Goal: Transaction & Acquisition: Purchase product/service

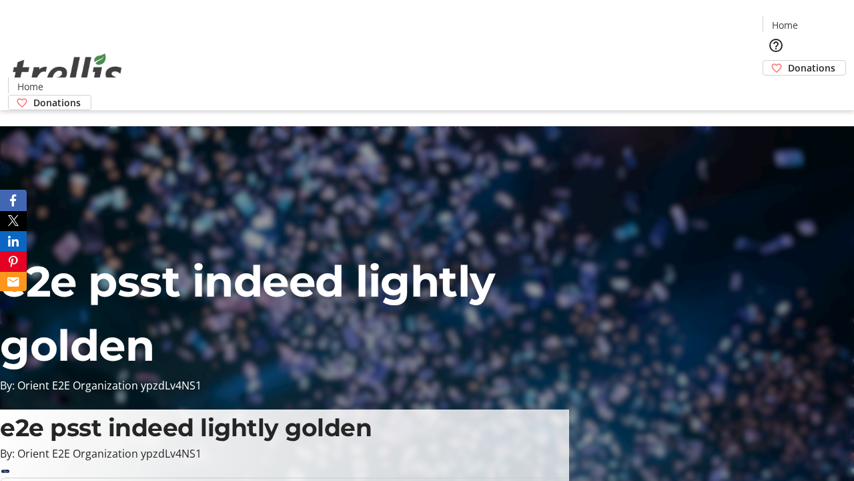
click at [788, 61] on span "Donations" at bounding box center [811, 68] width 47 height 14
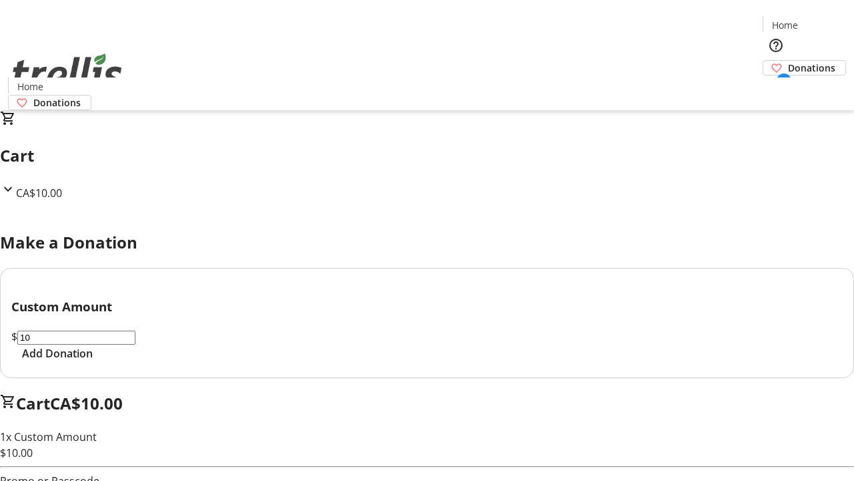
select select "CA"
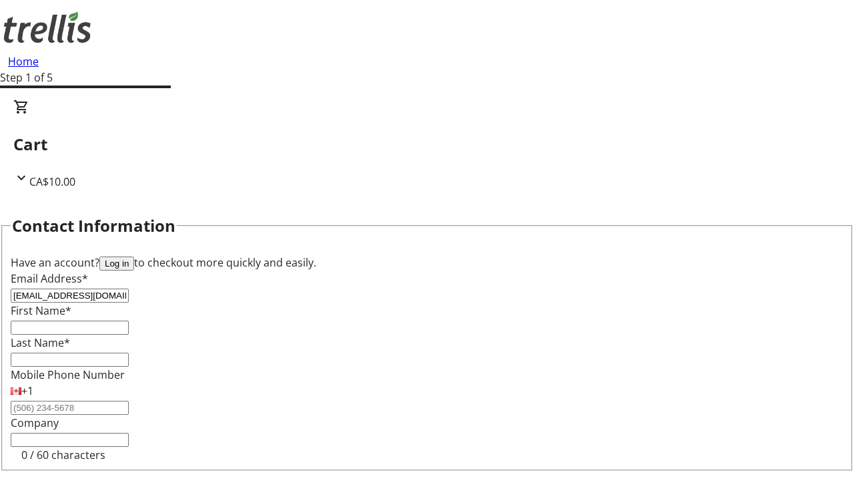
type input "[EMAIL_ADDRESS][DOMAIN_NAME]"
type input "Rose"
type input "[PERSON_NAME]"
type input "[STREET_ADDRESS][PERSON_NAME]"
type input "Kelowna"
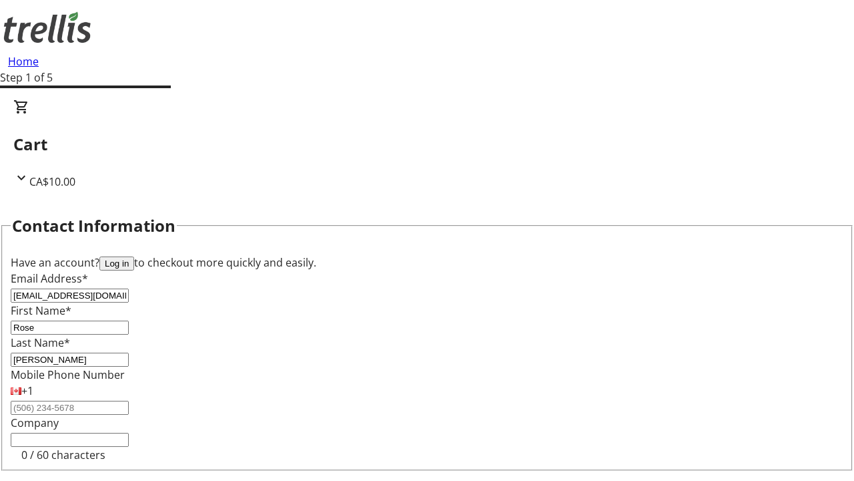
select select "BC"
type input "Kelowna"
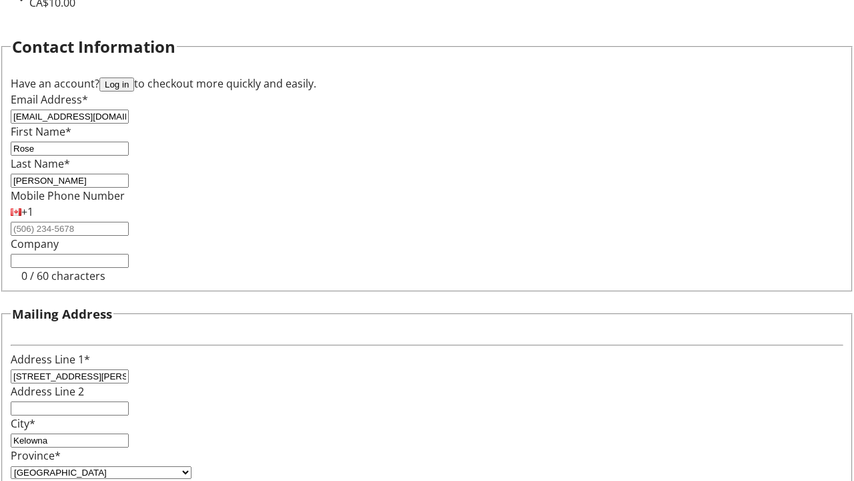
type input "V1Y 0C2"
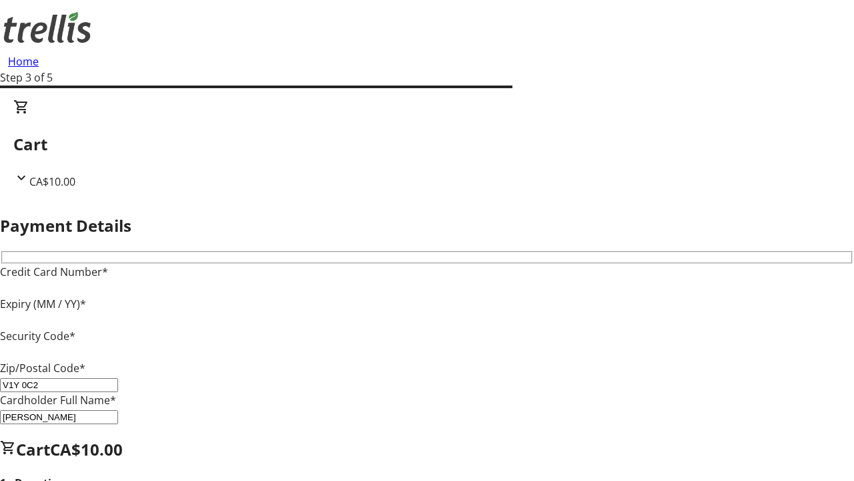
type input "V1Y 0C2"
